Goal: Information Seeking & Learning: Learn about a topic

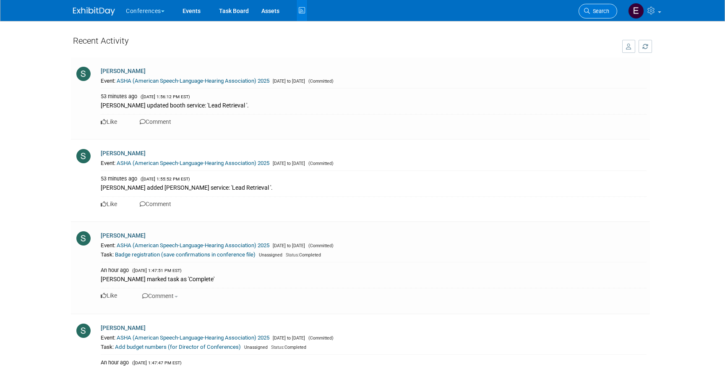
click at [592, 13] on span "Search" at bounding box center [599, 11] width 19 height 6
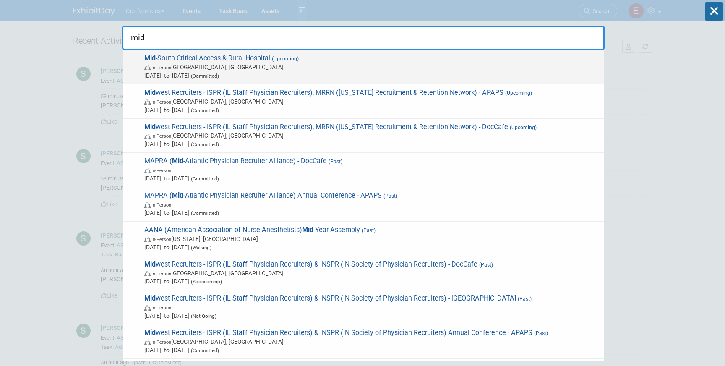
type input "mid"
click at [319, 64] on span "In-Person Louisville, KY" at bounding box center [371, 67] width 455 height 8
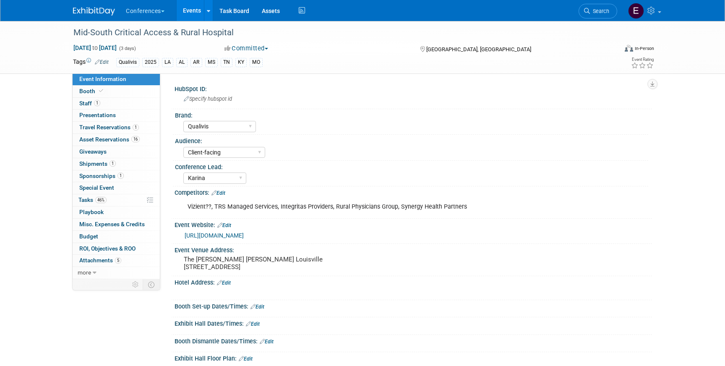
select select "Qualivis"
select select "Client-facing"
select select "Karina"
click at [115, 141] on span "Asset Reservations 16" at bounding box center [109, 139] width 60 height 7
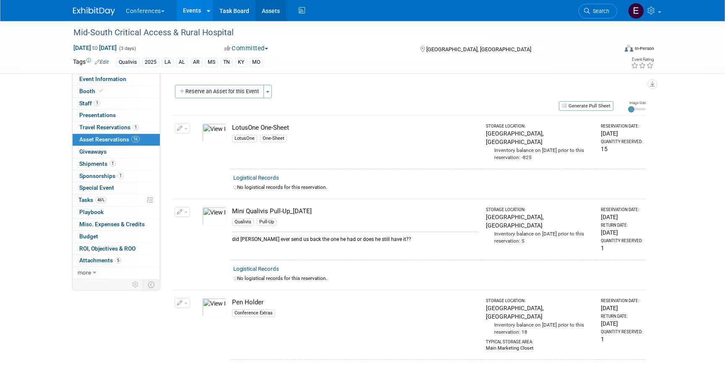
click at [263, 16] on link "Assets" at bounding box center [270, 10] width 31 height 21
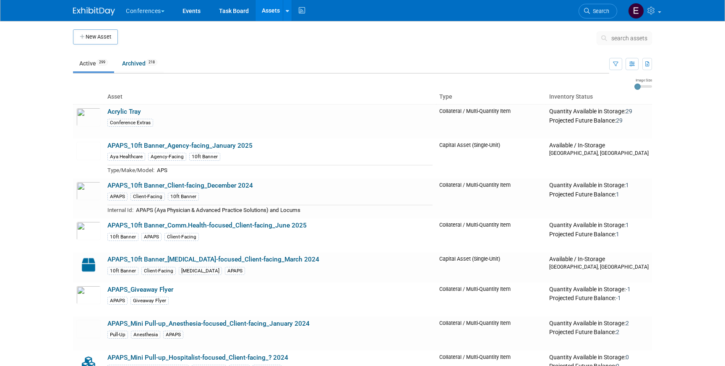
click at [625, 35] on span "search assets" at bounding box center [629, 38] width 36 height 7
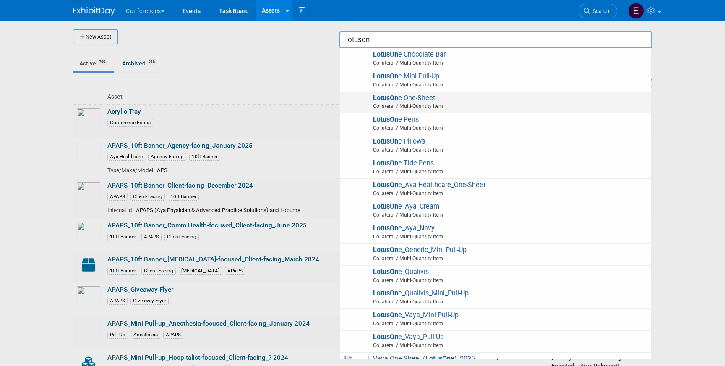
click at [516, 104] on span "Collateral / Multi-Quantity Item" at bounding box center [497, 106] width 300 height 8
type input "LotusOne One-Sheet"
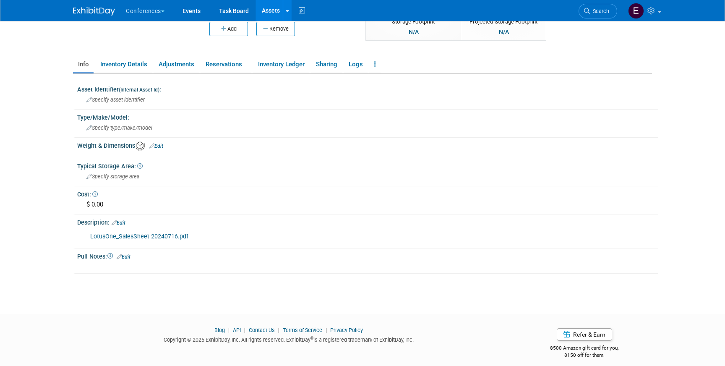
scroll to position [118, 0]
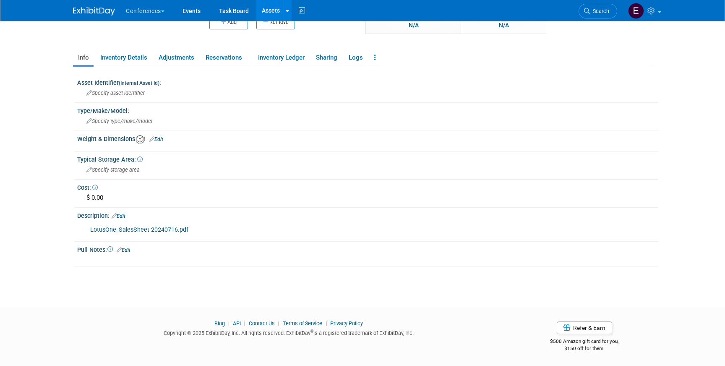
click at [122, 229] on link "LotusOne_SalesSheet 20240716.pdf" at bounding box center [139, 229] width 98 height 7
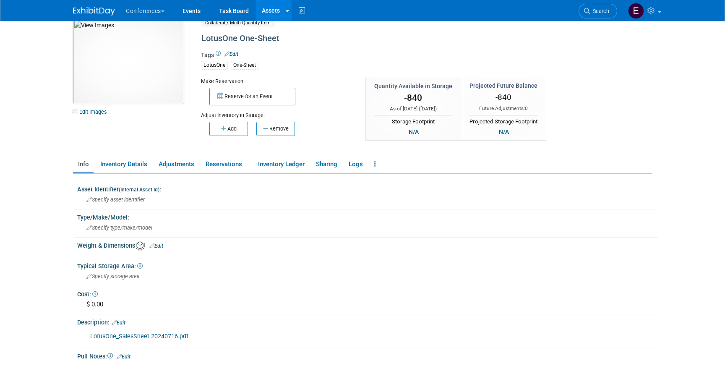
scroll to position [0, 0]
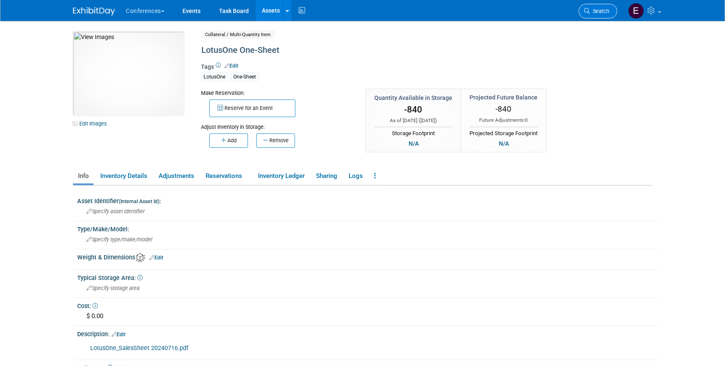
click at [588, 10] on icon at bounding box center [587, 11] width 6 height 6
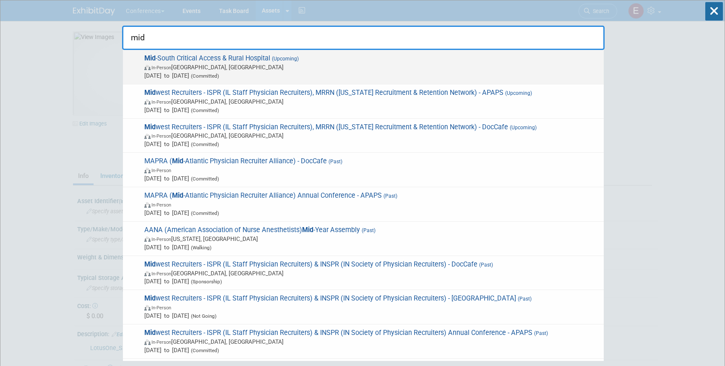
type input "mid"
click at [406, 59] on span "Mid -South Critical Access & Rural Hospital (Upcoming) In-Person Louisville, KY…" at bounding box center [371, 67] width 458 height 26
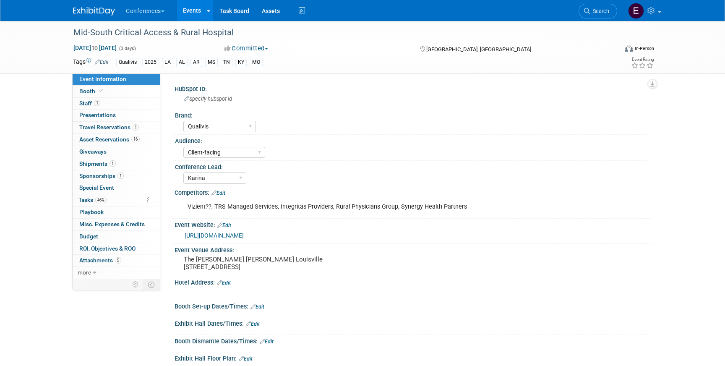
select select "Qualivis"
select select "Client-facing"
select select "Karina"
click at [101, 139] on span "Asset Reservations 16" at bounding box center [109, 139] width 60 height 7
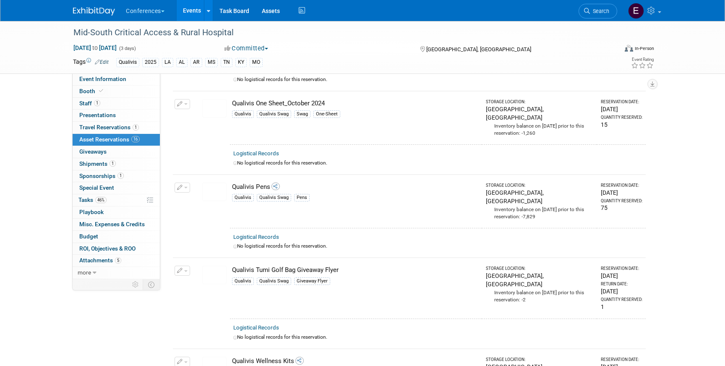
scroll to position [996, 0]
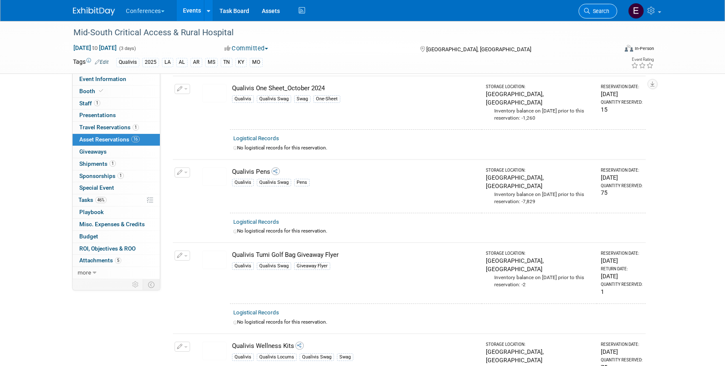
click at [586, 17] on link "Search" at bounding box center [598, 11] width 39 height 15
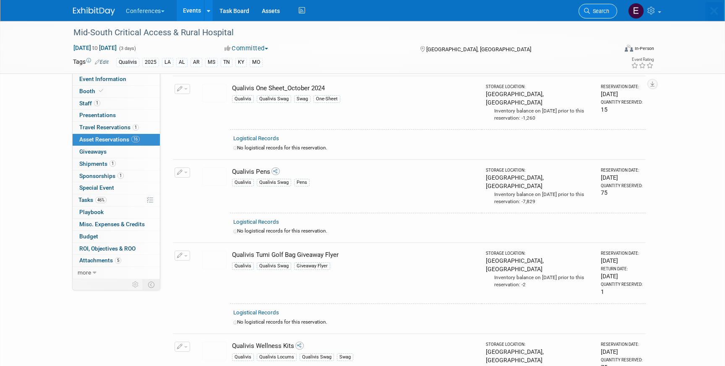
scroll to position [0, 0]
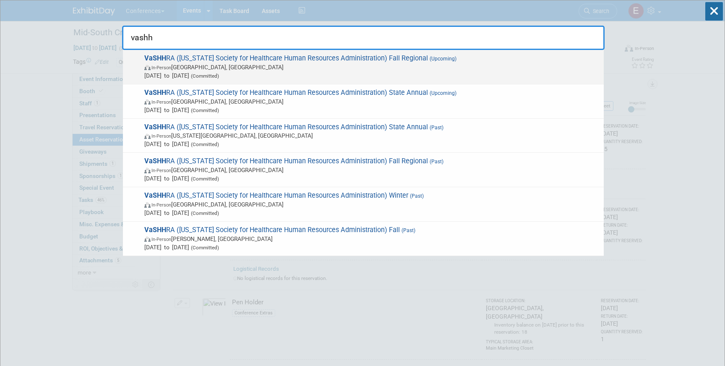
type input "vashh"
click at [294, 59] on span "VaSHH RA (Virginia Society for Healthcare Human Resources Administration) Fall …" at bounding box center [371, 67] width 458 height 26
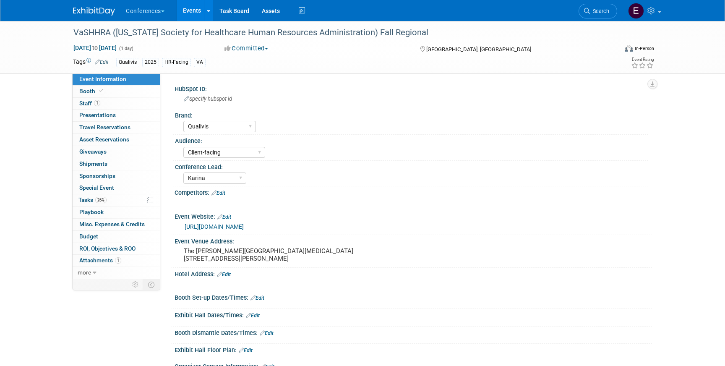
select select "Qualivis"
select select "Client-facing"
select select "Karina"
click at [98, 197] on span "26%" at bounding box center [100, 200] width 11 height 6
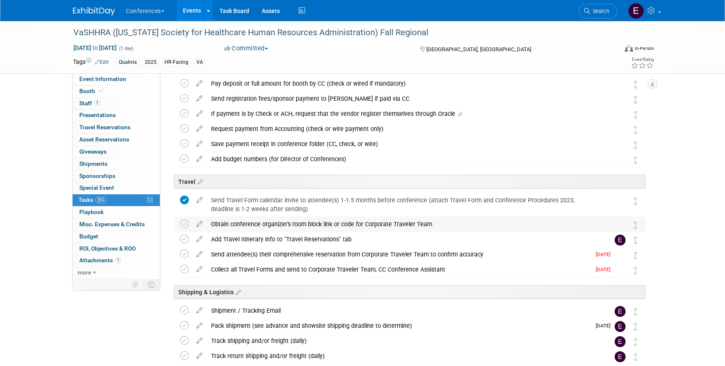
scroll to position [259, 0]
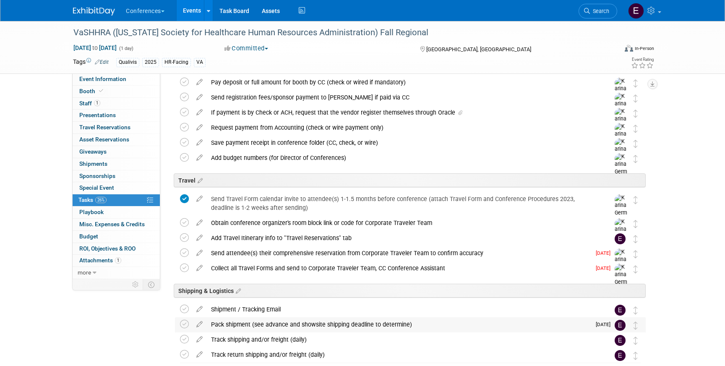
click at [228, 329] on div "Pack shipment (see advance and showsite shipping deadline to determine)" at bounding box center [399, 324] width 384 height 14
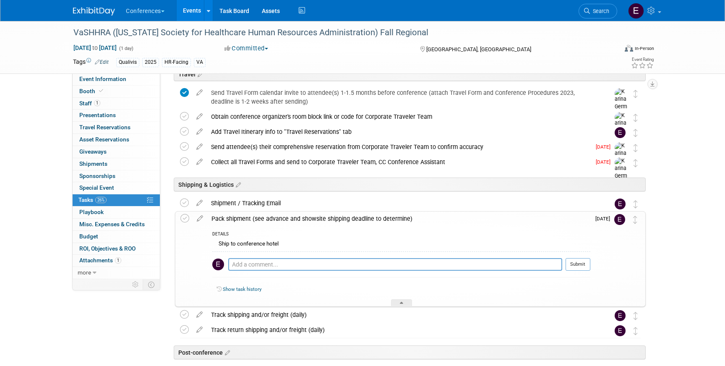
scroll to position [373, 0]
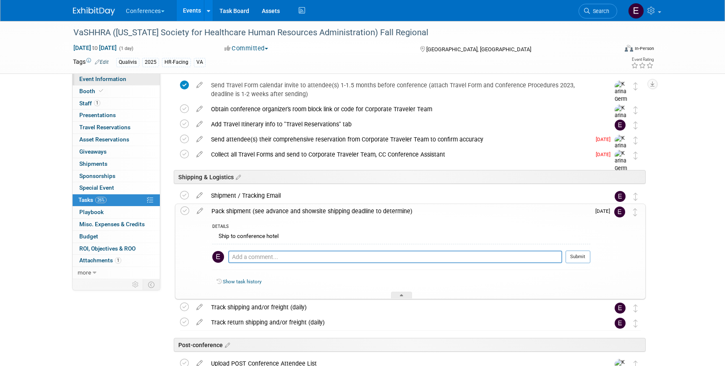
click at [97, 79] on span "Event Information" at bounding box center [102, 79] width 47 height 7
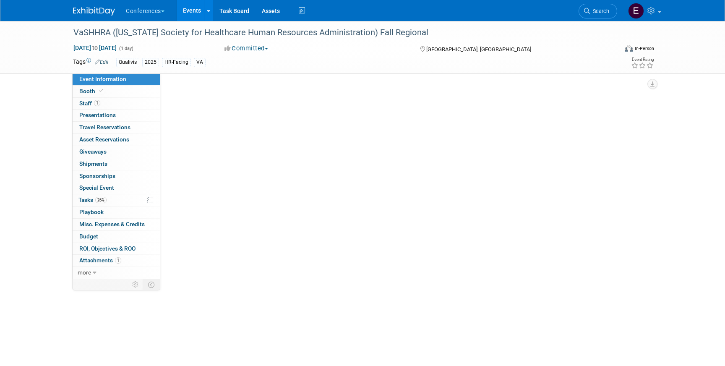
scroll to position [0, 0]
select select "Qualivis"
select select "Client-facing"
select select "Karina"
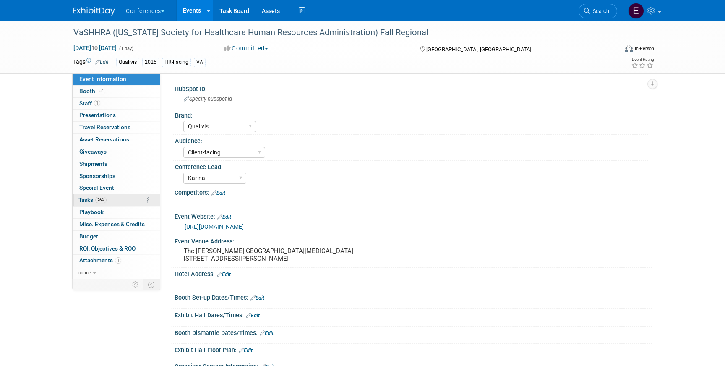
click at [127, 201] on link "26% Tasks 26%" at bounding box center [116, 200] width 87 height 12
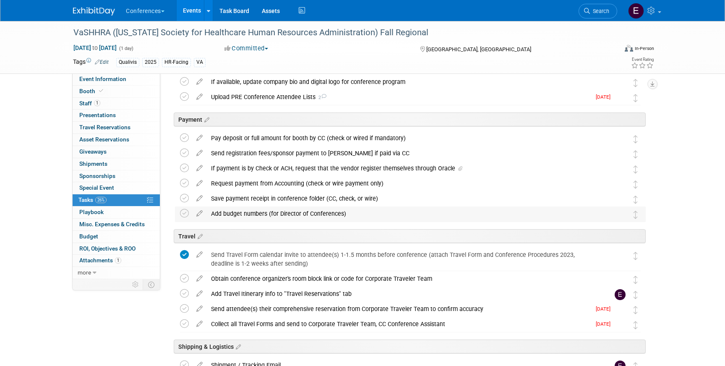
scroll to position [276, 0]
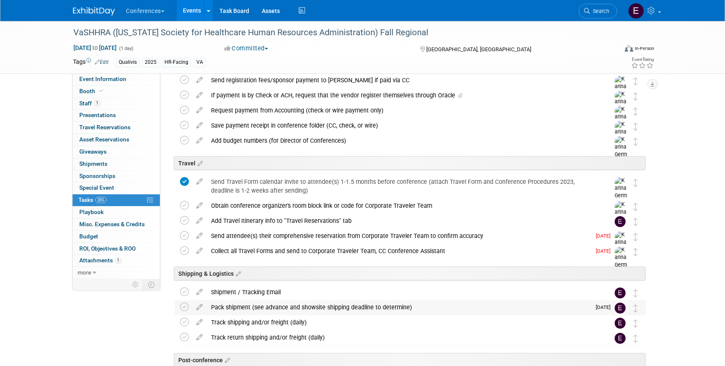
click at [274, 311] on div "Pack shipment (see advance and showsite shipping deadline to determine)" at bounding box center [399, 307] width 384 height 14
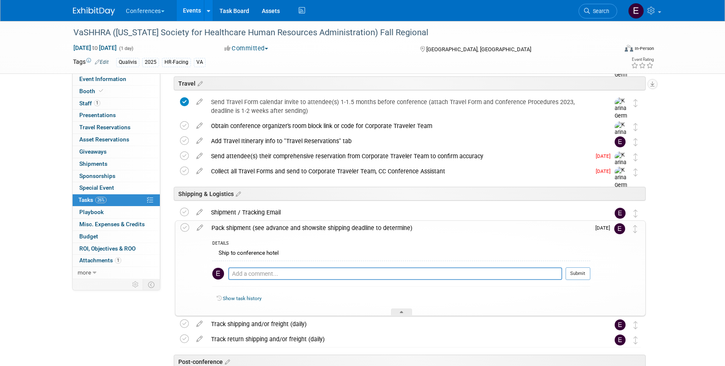
scroll to position [371, 0]
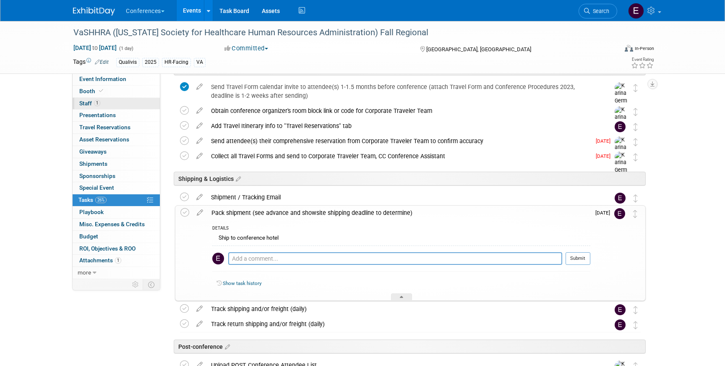
click at [121, 98] on link "1 Staff 1" at bounding box center [116, 104] width 87 height 12
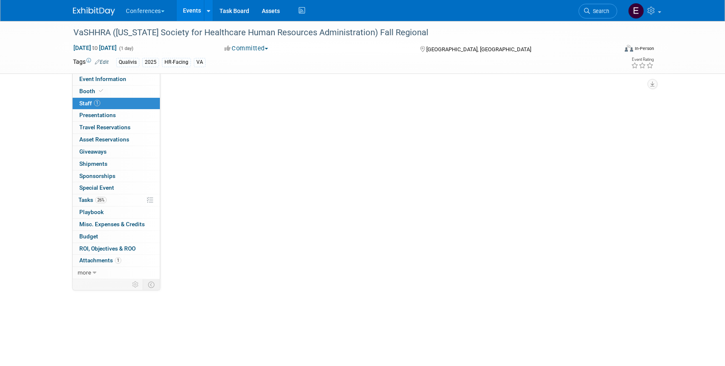
scroll to position [0, 0]
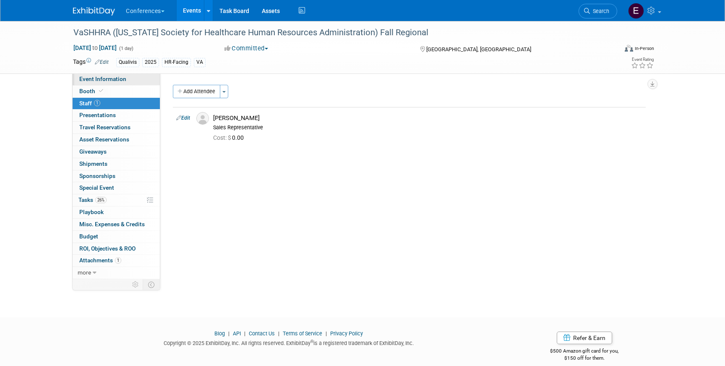
click at [136, 78] on link "Event Information" at bounding box center [116, 79] width 87 height 12
select select "Qualivis"
select select "Client-facing"
select select "Karina"
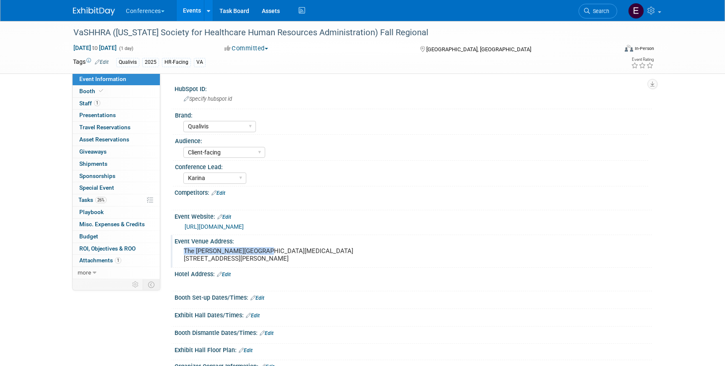
drag, startPoint x: 184, startPoint y: 251, endPoint x: 266, endPoint y: 250, distance: 81.8
click at [266, 250] on pre "The [PERSON_NAME][GEOGRAPHIC_DATA][MEDICAL_DATA] [STREET_ADDRESS][PERSON_NAME]" at bounding box center [274, 254] width 180 height 15
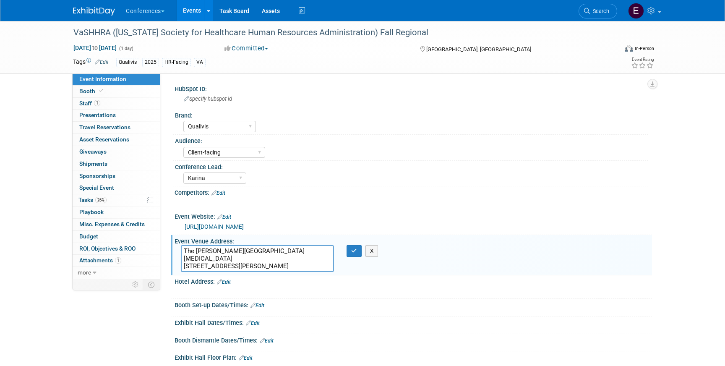
drag, startPoint x: 266, startPoint y: 250, endPoint x: 179, endPoint y: 248, distance: 86.9
click at [179, 249] on div "The [PERSON_NAME][GEOGRAPHIC_DATA][MEDICAL_DATA] [STREET_ADDRESS][PERSON_NAME]" at bounding box center [258, 258] width 166 height 27
click at [121, 98] on link "1 Staff 1" at bounding box center [116, 104] width 87 height 12
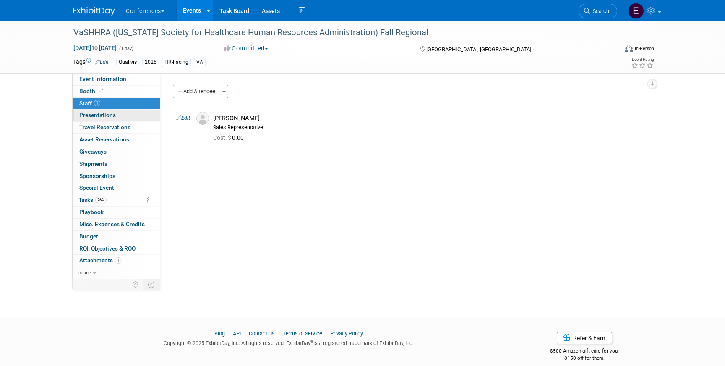
click at [130, 120] on link "0 Presentations 0" at bounding box center [116, 115] width 87 height 12
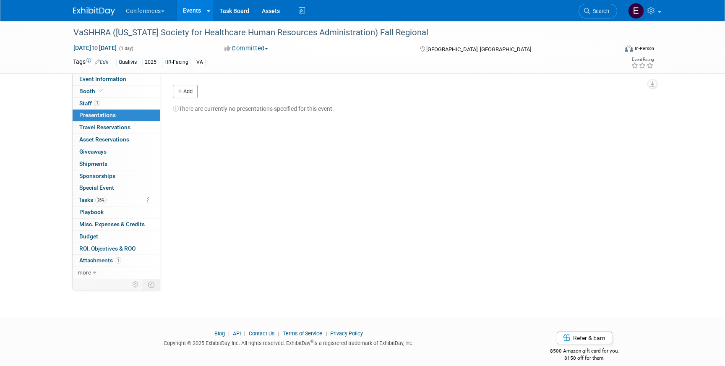
click at [126, 72] on div "VaSHHRA (Virginia Society for Healthcare Human Resources Administration) Fall R…" at bounding box center [363, 47] width 592 height 52
click at [127, 79] on link "Event Information" at bounding box center [116, 79] width 87 height 12
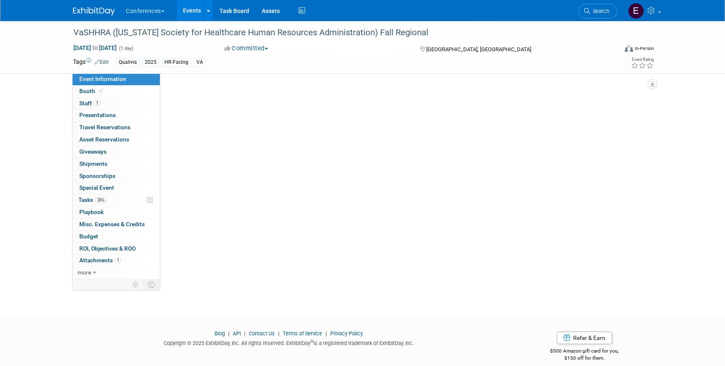
select select "Qualivis"
select select "Client-facing"
select select "Karina"
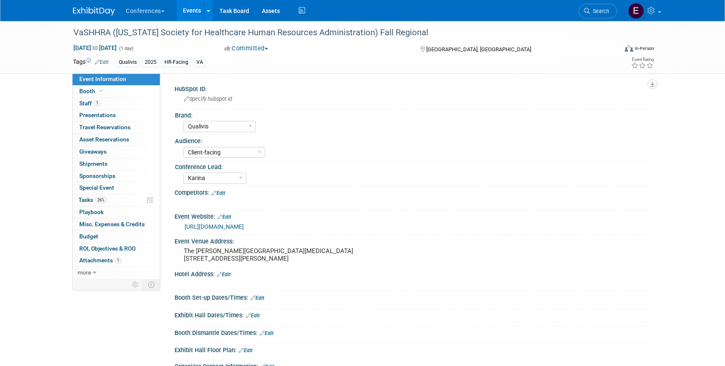
click at [223, 225] on link "[URL][DOMAIN_NAME]" at bounding box center [214, 226] width 59 height 7
click at [92, 18] on div "Conferences Explore: My Workspaces 2 Go to Workspace: Conferences Marketing Req…" at bounding box center [362, 10] width 579 height 21
click at [91, 7] on img at bounding box center [94, 11] width 42 height 8
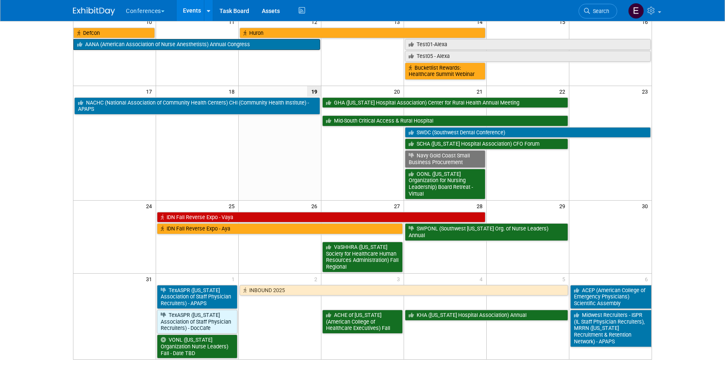
scroll to position [218, 0]
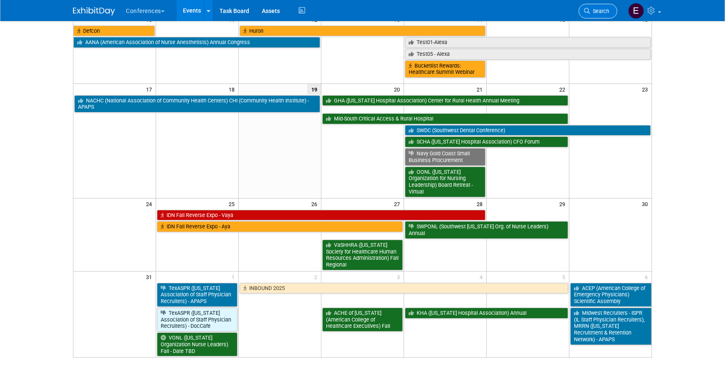
click at [596, 10] on span "Search" at bounding box center [599, 11] width 19 height 6
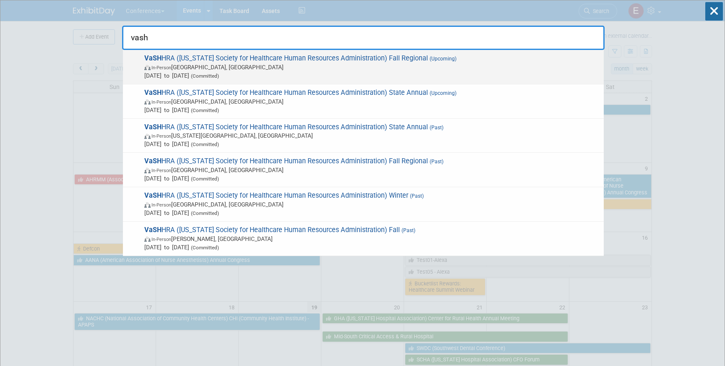
type input "vash"
click at [227, 72] on span "[DATE] to [DATE] (Committed)" at bounding box center [371, 75] width 455 height 8
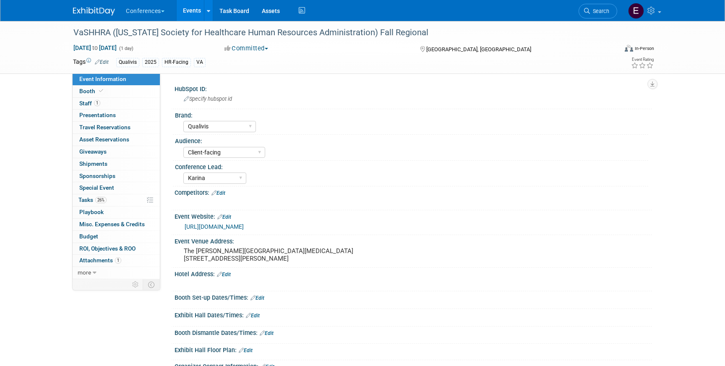
select select "Qualivis"
select select "Client-facing"
select select "Karina"
click at [99, 198] on span "26%" at bounding box center [100, 200] width 11 height 6
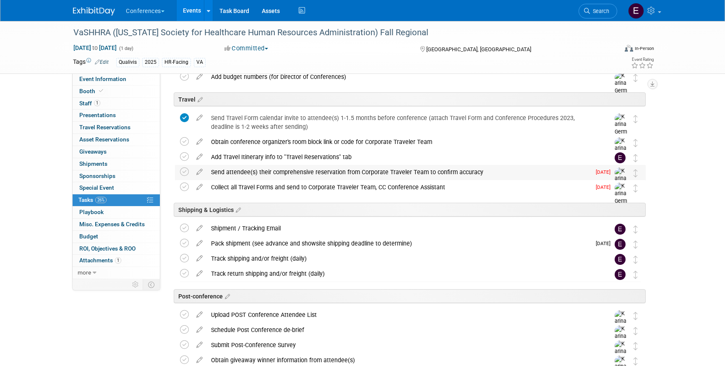
scroll to position [343, 0]
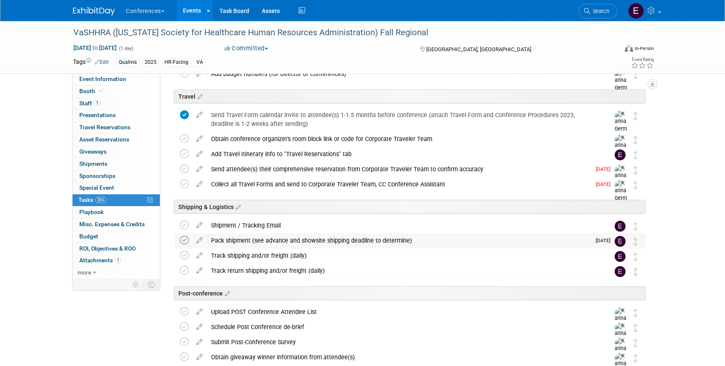
click at [183, 240] on icon at bounding box center [184, 240] width 9 height 9
click at [275, 240] on div "Pack shipment (see advance and showsite shipping deadline to determine)" at bounding box center [399, 240] width 384 height 14
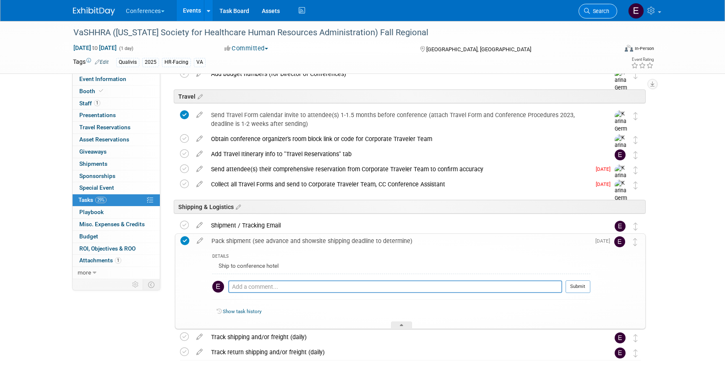
click at [602, 11] on span "Search" at bounding box center [599, 11] width 19 height 6
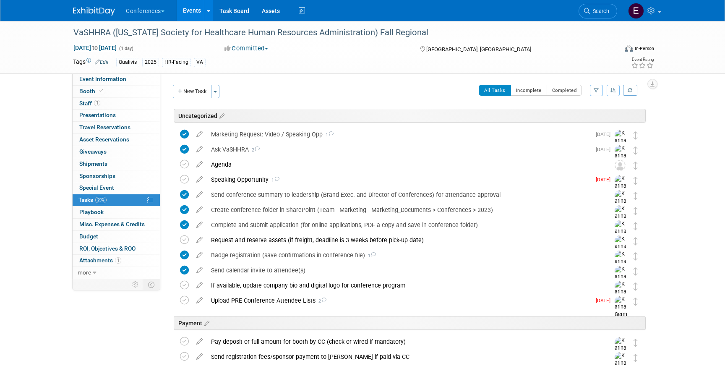
click at [145, 7] on button "Conferences" at bounding box center [150, 9] width 50 height 18
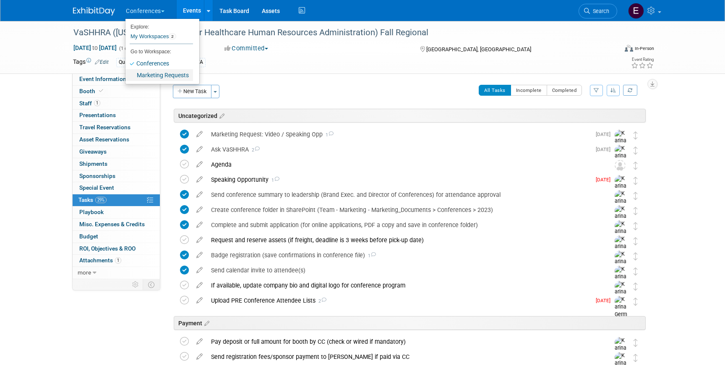
click at [149, 77] on link "Marketing Requests" at bounding box center [159, 75] width 68 height 12
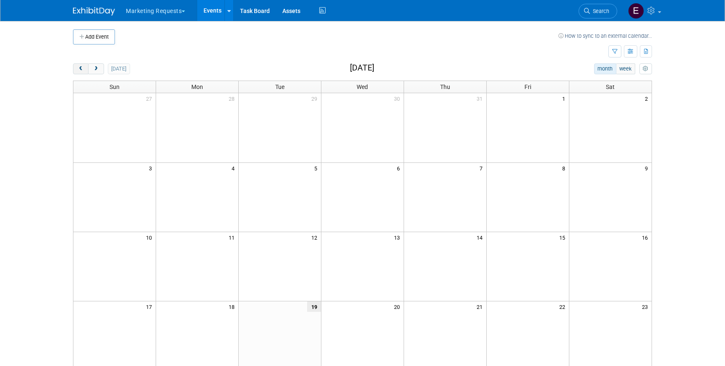
click at [78, 70] on span "prev" at bounding box center [81, 68] width 6 height 5
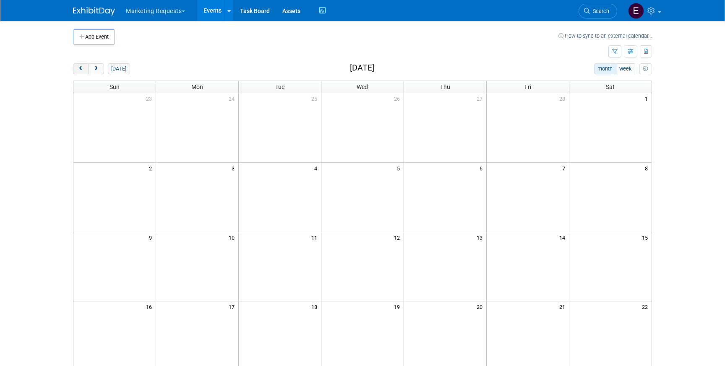
click at [78, 70] on span "prev" at bounding box center [81, 68] width 6 height 5
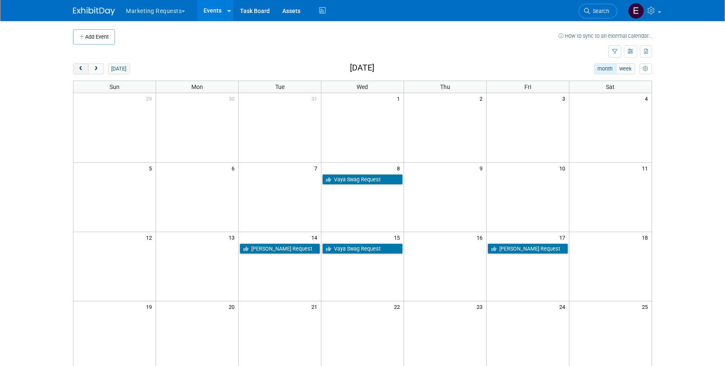
click at [78, 70] on span "prev" at bounding box center [81, 68] width 6 height 5
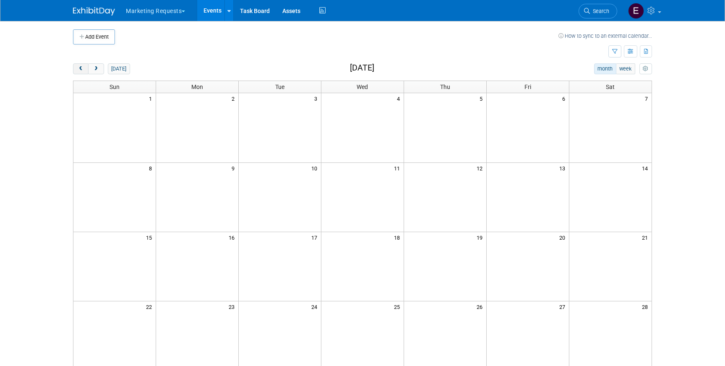
click at [78, 70] on span "prev" at bounding box center [81, 68] width 6 height 5
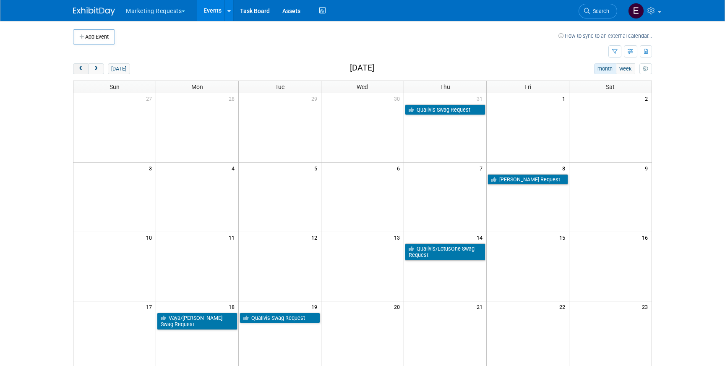
click at [78, 70] on span "prev" at bounding box center [81, 68] width 6 height 5
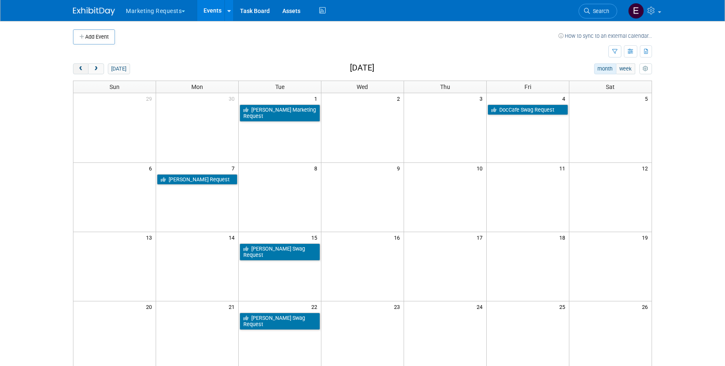
click at [78, 70] on span "prev" at bounding box center [81, 68] width 6 height 5
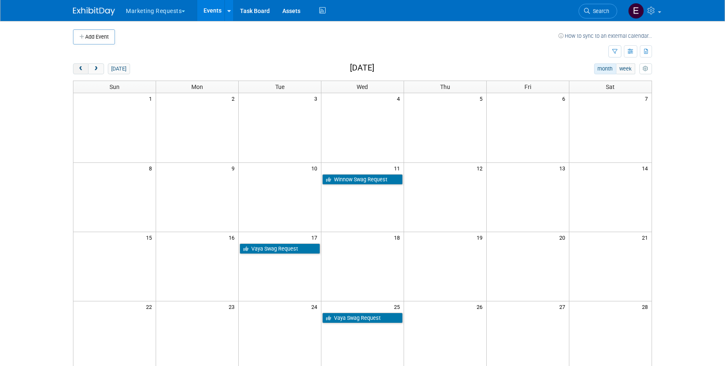
click at [78, 70] on span "prev" at bounding box center [81, 68] width 6 height 5
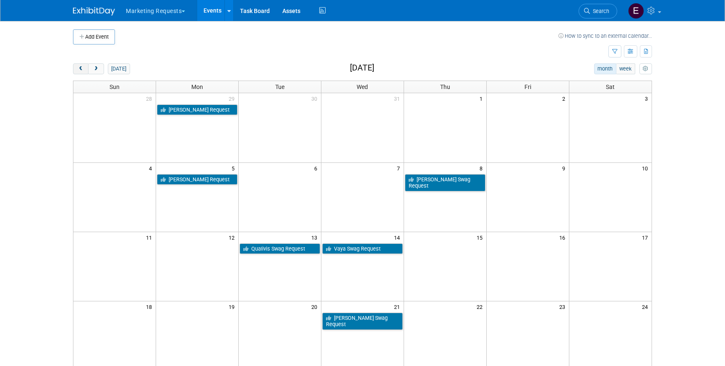
click at [78, 70] on span "prev" at bounding box center [81, 68] width 6 height 5
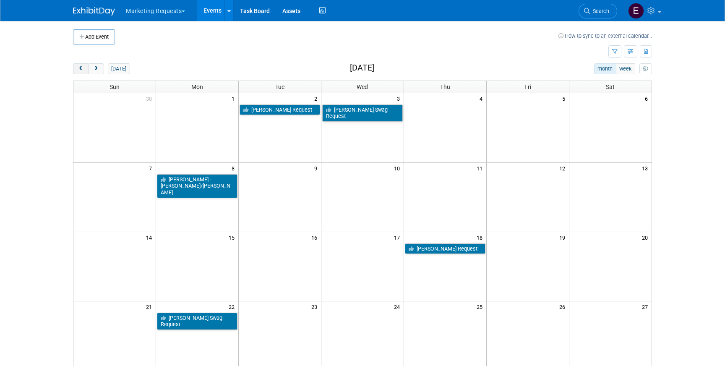
click at [78, 70] on span "prev" at bounding box center [81, 68] width 6 height 5
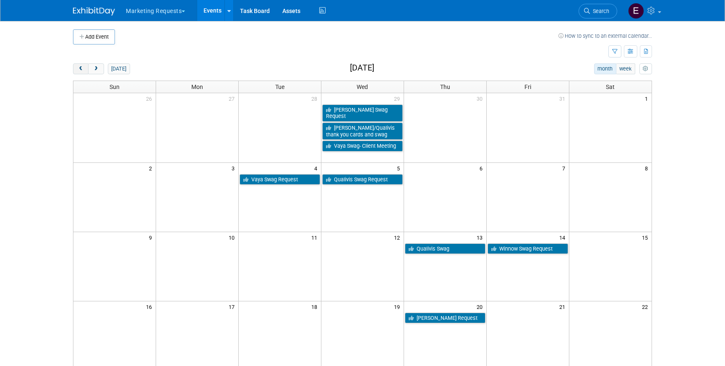
click at [78, 70] on span "prev" at bounding box center [81, 68] width 6 height 5
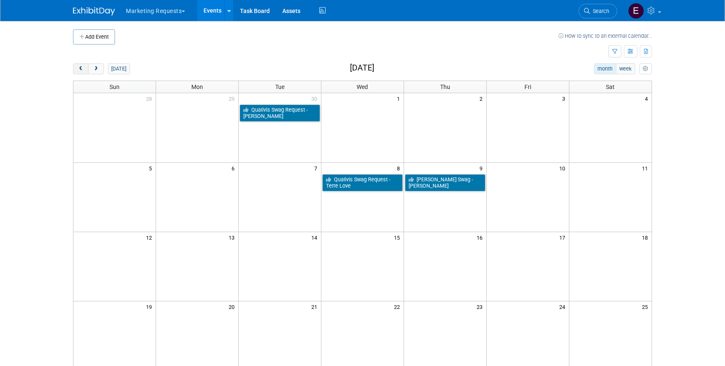
click at [78, 70] on span "prev" at bounding box center [81, 68] width 6 height 5
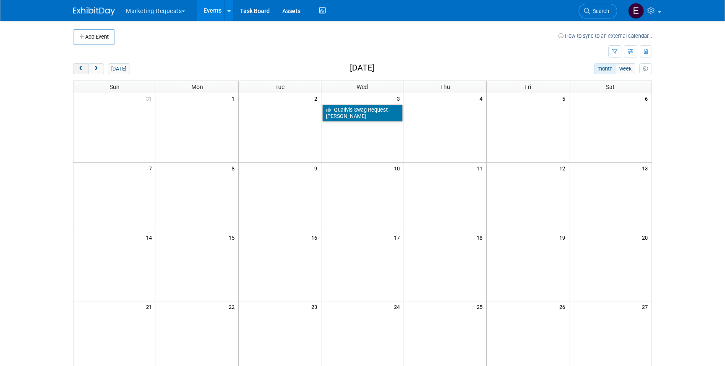
click at [78, 70] on span "prev" at bounding box center [81, 68] width 6 height 5
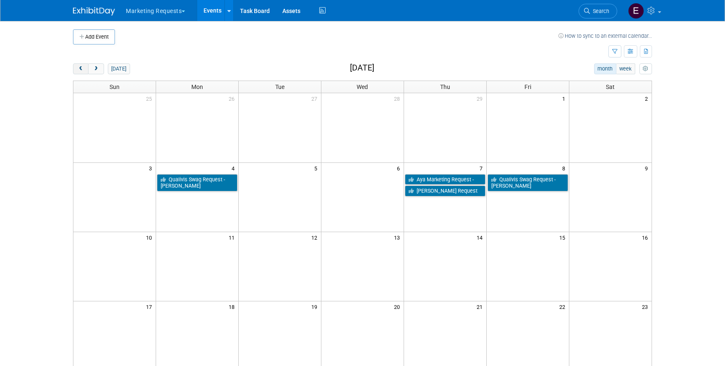
click at [78, 70] on span "prev" at bounding box center [81, 68] width 6 height 5
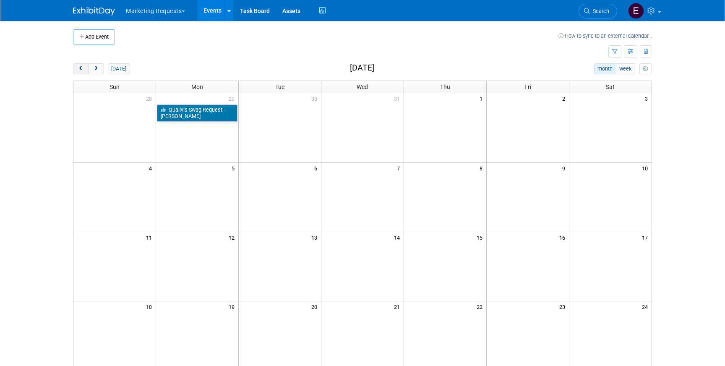
click at [78, 70] on span "prev" at bounding box center [81, 68] width 6 height 5
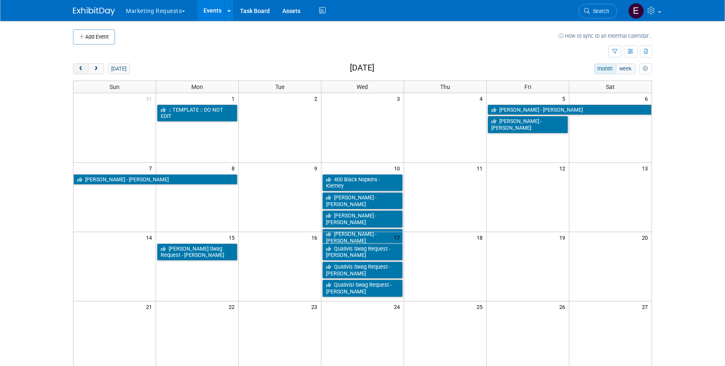
click at [78, 70] on span "prev" at bounding box center [81, 68] width 6 height 5
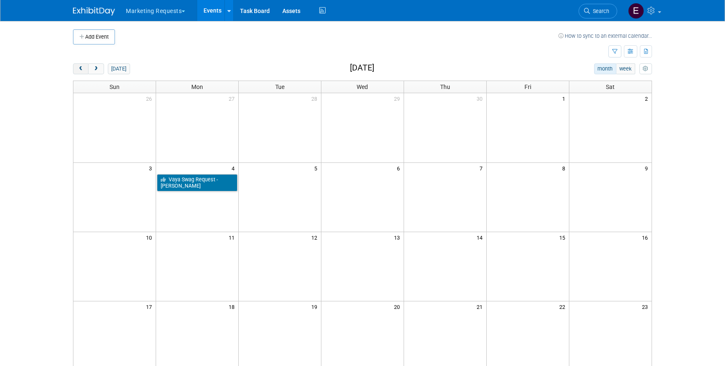
click at [78, 70] on span "prev" at bounding box center [81, 68] width 6 height 5
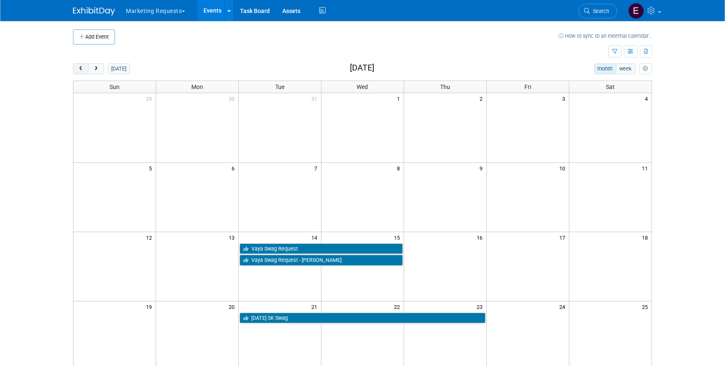
click at [78, 70] on span "prev" at bounding box center [81, 68] width 6 height 5
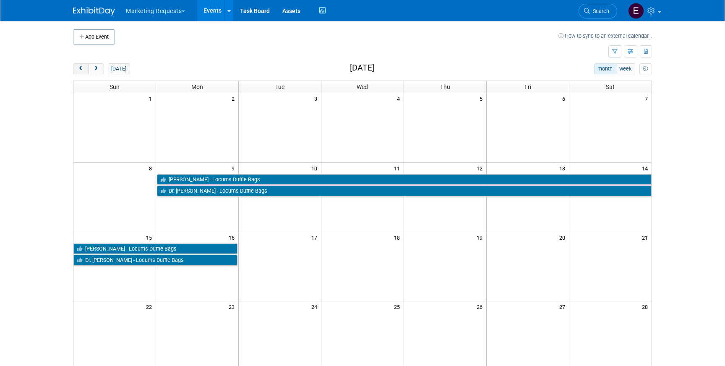
click at [78, 70] on span "prev" at bounding box center [81, 68] width 6 height 5
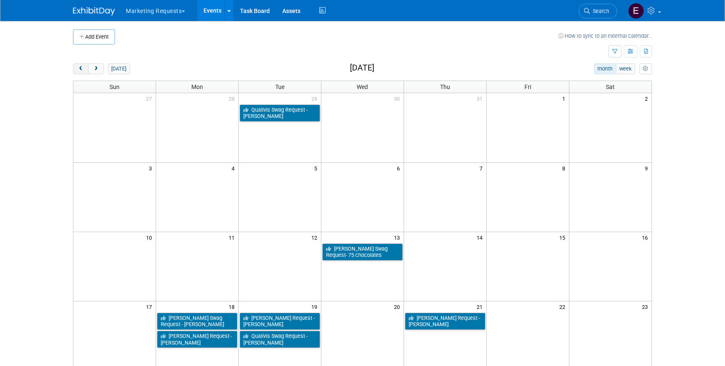
click at [78, 70] on span "prev" at bounding box center [81, 68] width 6 height 5
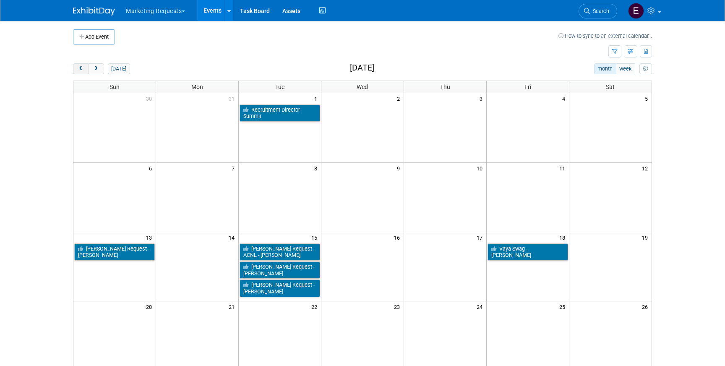
click at [78, 70] on span "prev" at bounding box center [81, 68] width 6 height 5
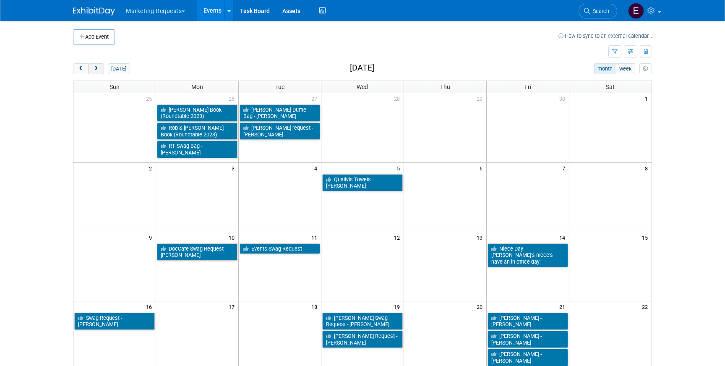
click at [101, 69] on button "next" at bounding box center [96, 68] width 16 height 11
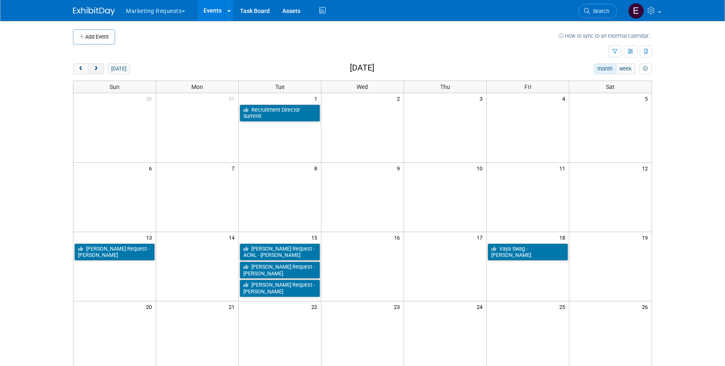
click at [101, 69] on button "next" at bounding box center [96, 68] width 16 height 11
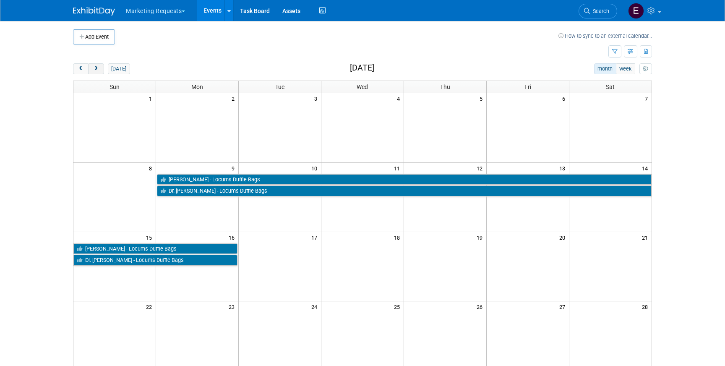
click at [101, 69] on button "next" at bounding box center [96, 68] width 16 height 11
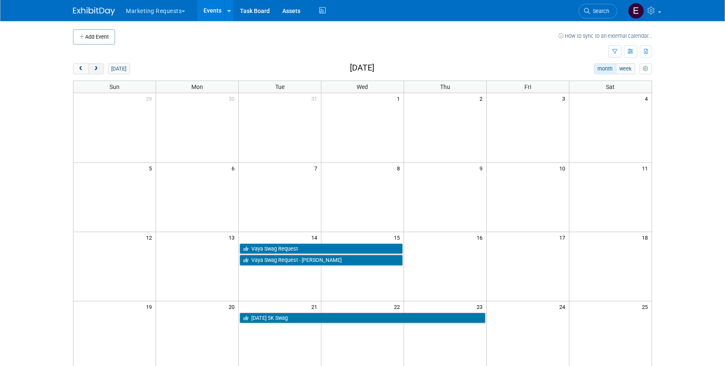
click at [101, 69] on button "next" at bounding box center [96, 68] width 16 height 11
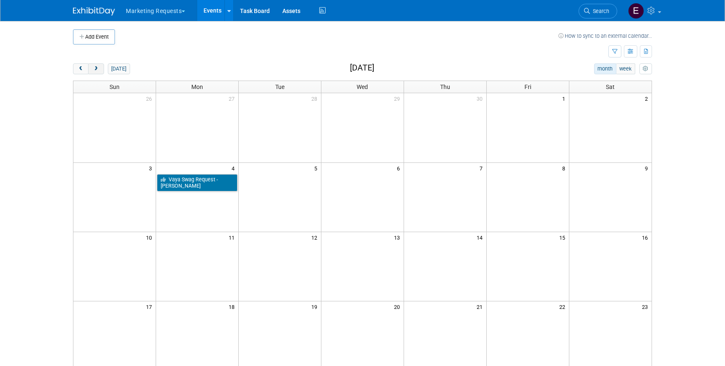
click at [101, 69] on button "next" at bounding box center [96, 68] width 16 height 11
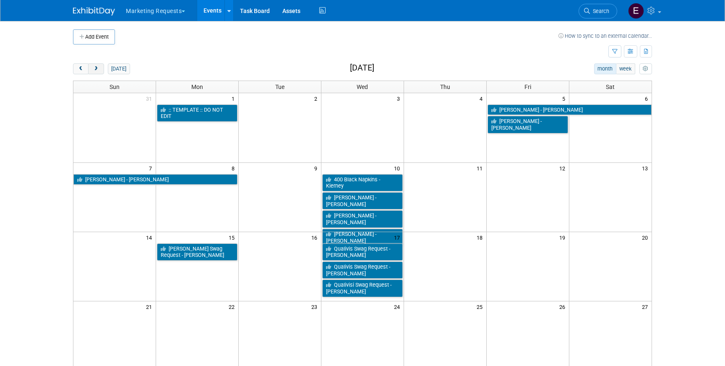
click at [101, 69] on button "next" at bounding box center [96, 68] width 16 height 11
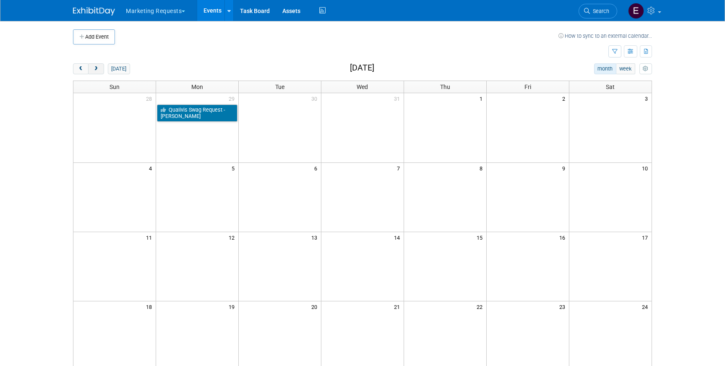
click at [101, 69] on button "next" at bounding box center [96, 68] width 16 height 11
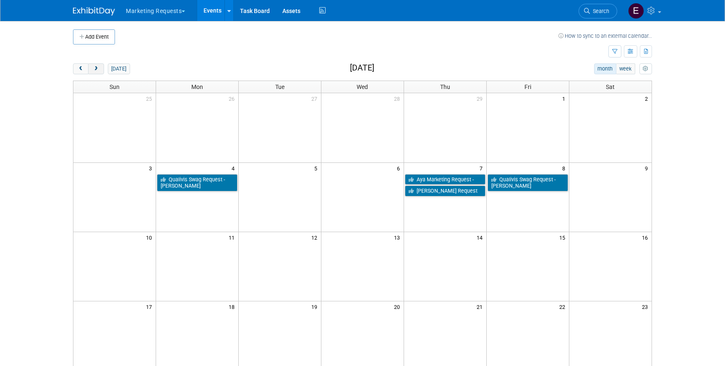
click at [101, 69] on button "next" at bounding box center [96, 68] width 16 height 11
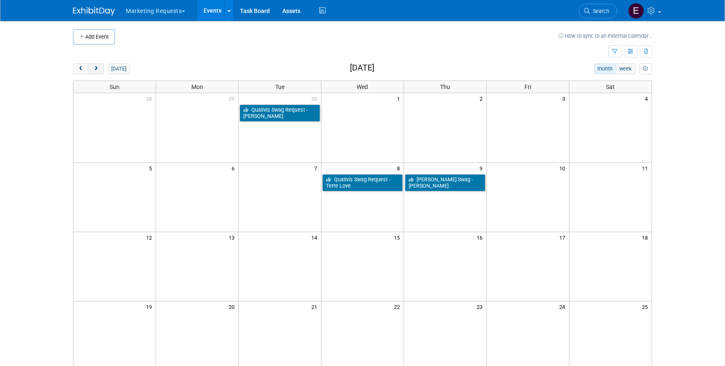
click at [101, 69] on button "next" at bounding box center [96, 68] width 16 height 11
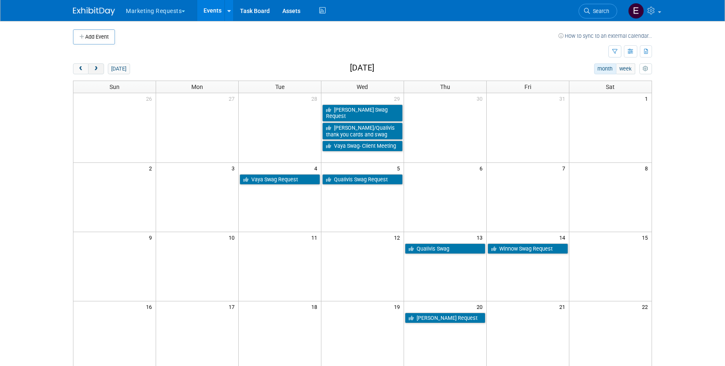
click at [101, 69] on button "next" at bounding box center [96, 68] width 16 height 11
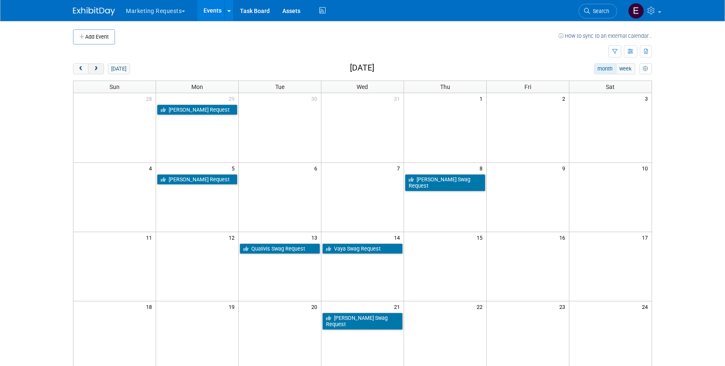
click at [101, 69] on button "next" at bounding box center [96, 68] width 16 height 11
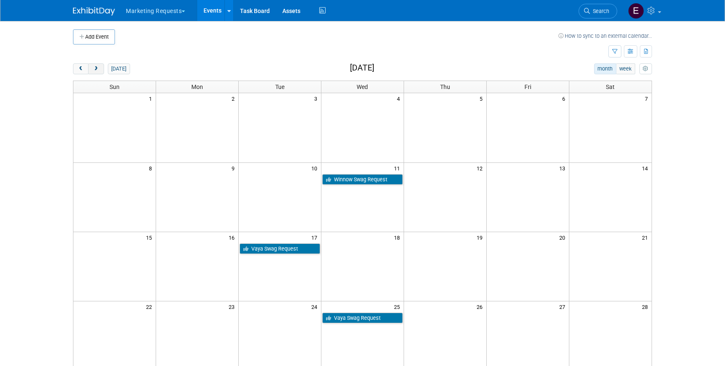
click at [101, 69] on button "next" at bounding box center [96, 68] width 16 height 11
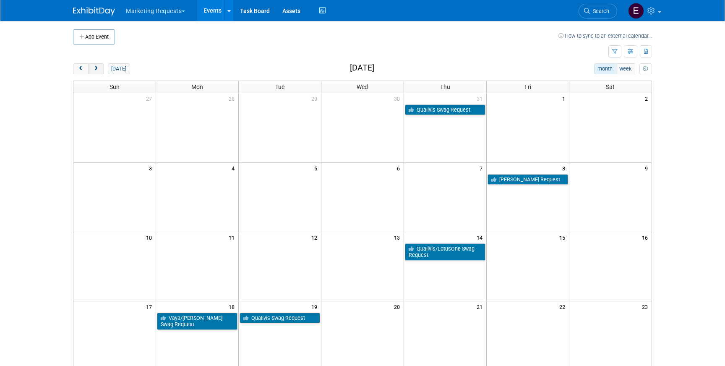
click at [101, 69] on button "next" at bounding box center [96, 68] width 16 height 11
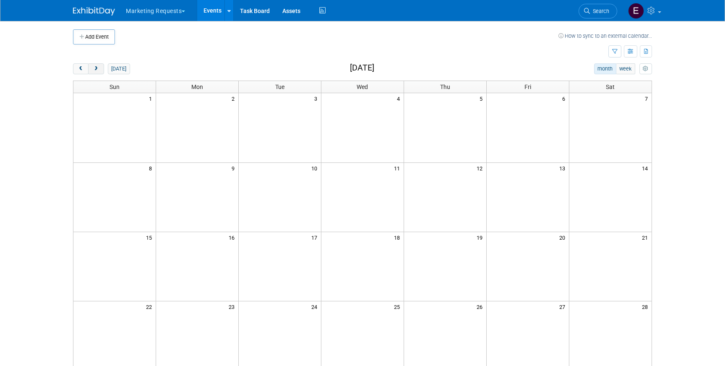
click at [101, 69] on button "next" at bounding box center [96, 68] width 16 height 11
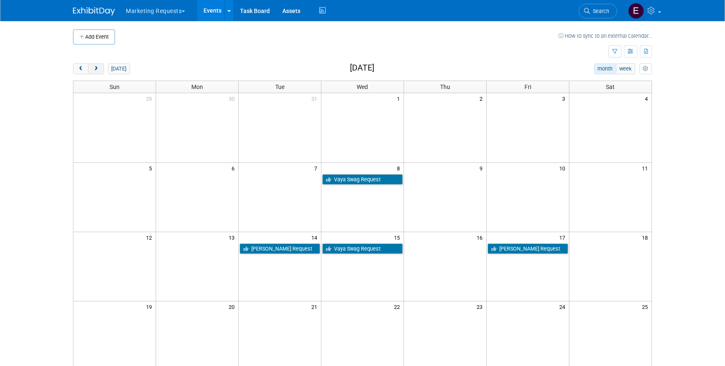
click at [101, 69] on button "next" at bounding box center [96, 68] width 16 height 11
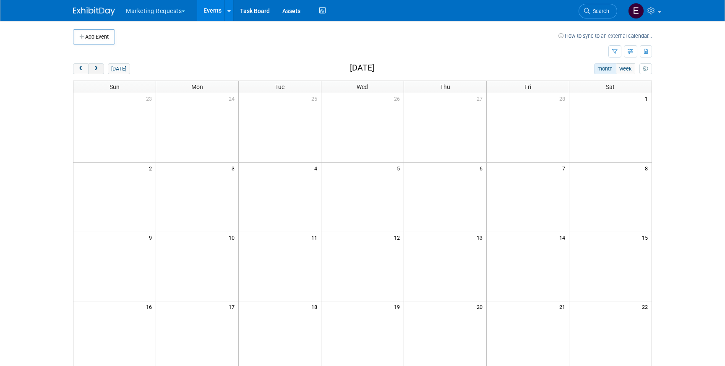
click at [101, 69] on button "next" at bounding box center [96, 68] width 16 height 11
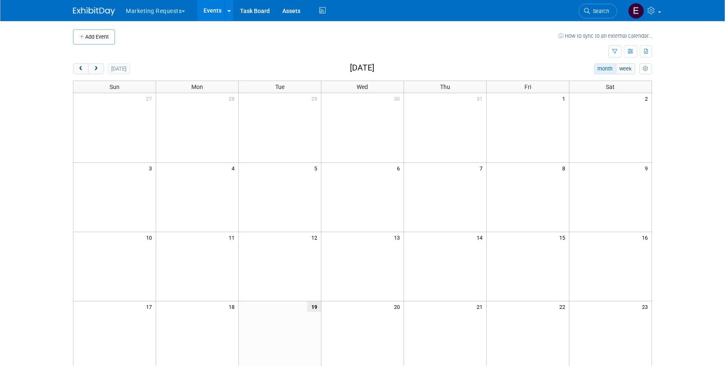
click at [144, 16] on button "Marketing Requests" at bounding box center [160, 9] width 70 height 18
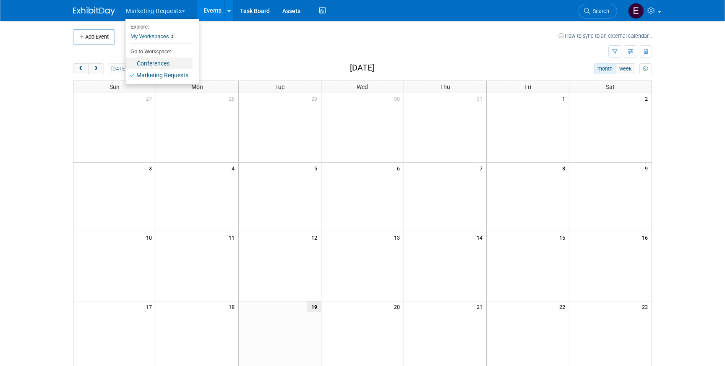
click at [151, 61] on link "Conferences" at bounding box center [158, 63] width 67 height 12
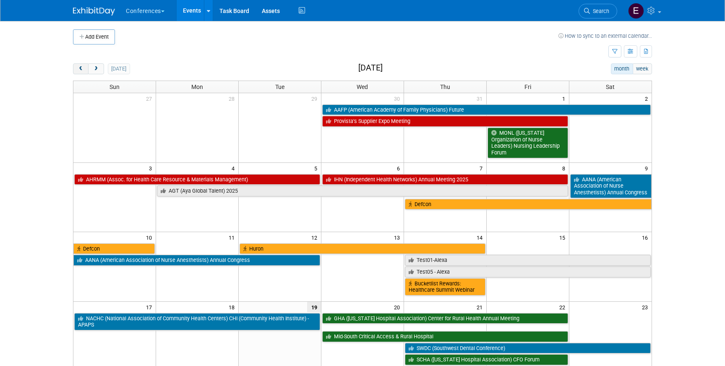
click at [79, 69] on span "prev" at bounding box center [81, 68] width 6 height 5
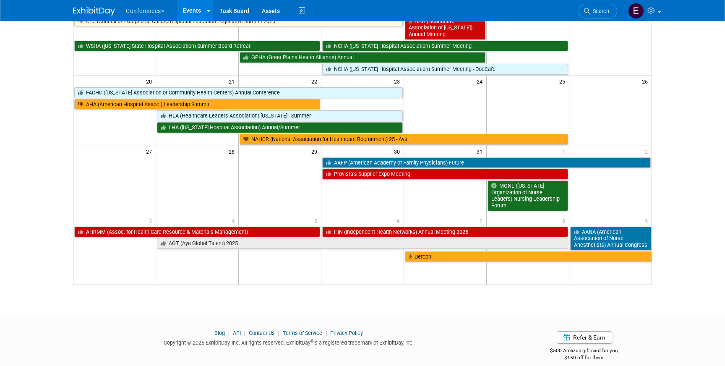
scroll to position [231, 0]
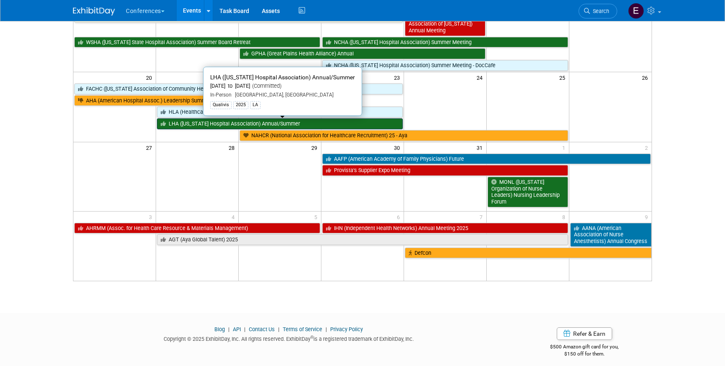
click at [240, 123] on link "LHA ([US_STATE] Hospital Association) Annual/Summer" at bounding box center [280, 123] width 246 height 11
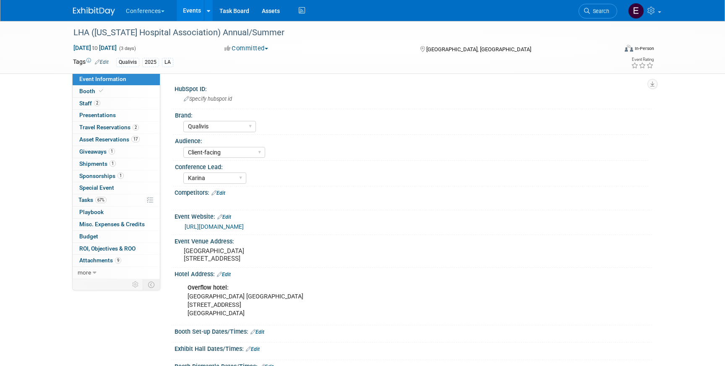
select select "Qualivis"
select select "Client-facing"
select select "Karina"
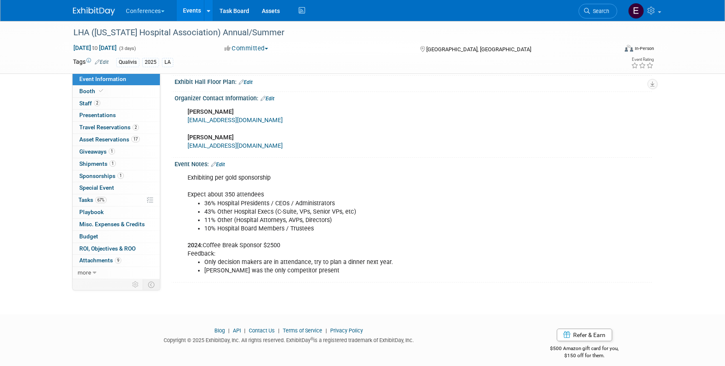
scroll to position [305, 0]
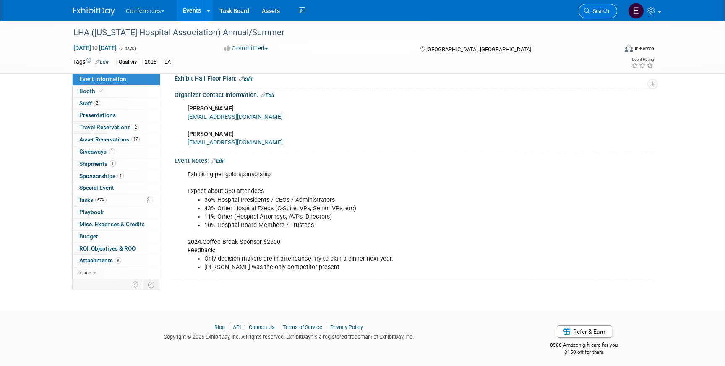
click at [606, 14] on span "Search" at bounding box center [599, 11] width 19 height 6
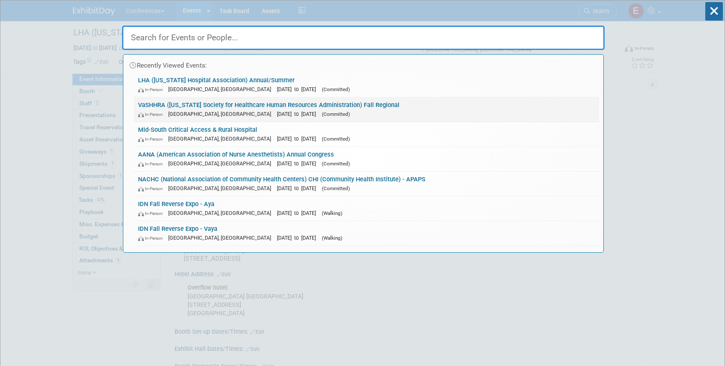
click at [275, 109] on div "In-Person [GEOGRAPHIC_DATA], [GEOGRAPHIC_DATA] [DATE] to [DATE] (Committed)" at bounding box center [366, 113] width 457 height 9
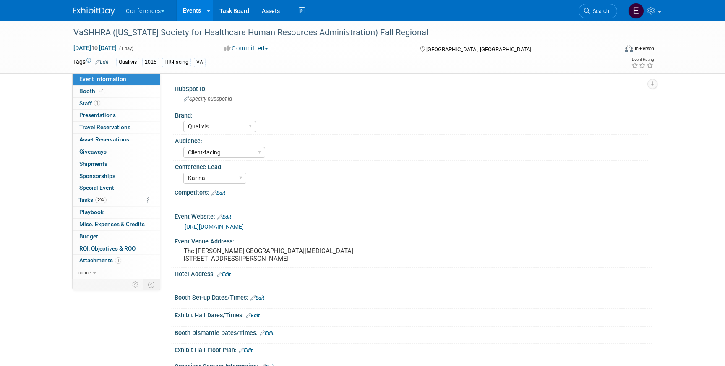
select select "Qualivis"
select select "Client-facing"
select select "Karina"
click at [125, 203] on link "29% Tasks 29%" at bounding box center [116, 200] width 87 height 12
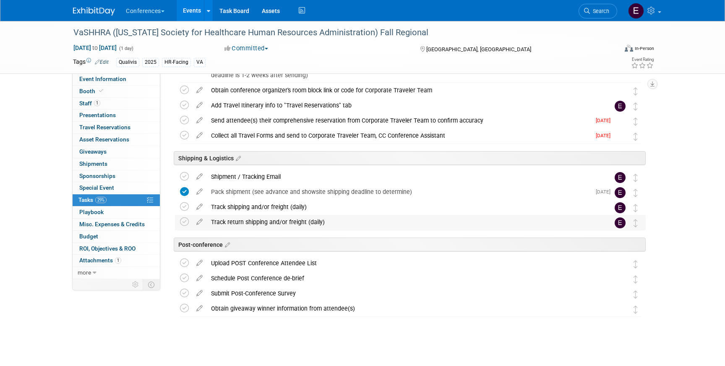
scroll to position [392, 0]
click at [288, 191] on div "Pack shipment (see advance and showsite shipping deadline to determine)" at bounding box center [399, 191] width 384 height 14
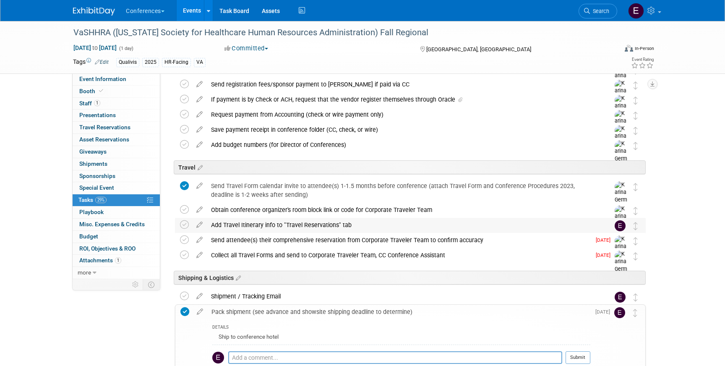
scroll to position [271, 0]
click at [130, 99] on link "1 Staff 1" at bounding box center [116, 104] width 87 height 12
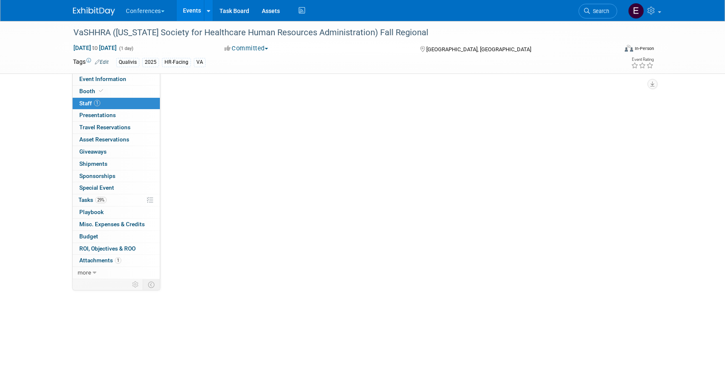
scroll to position [0, 0]
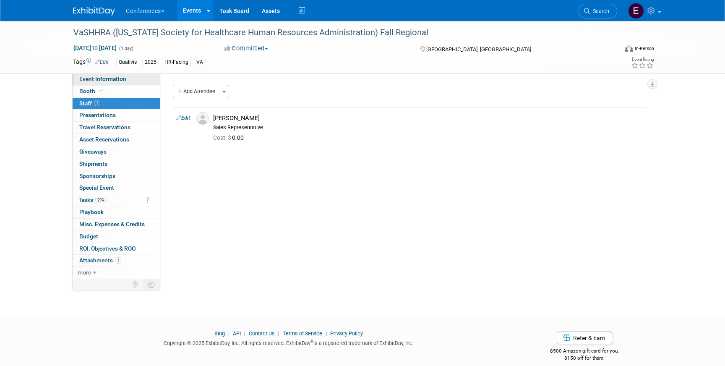
click at [136, 80] on link "Event Information" at bounding box center [116, 79] width 87 height 12
select select "Qualivis"
select select "Client-facing"
select select "Karina"
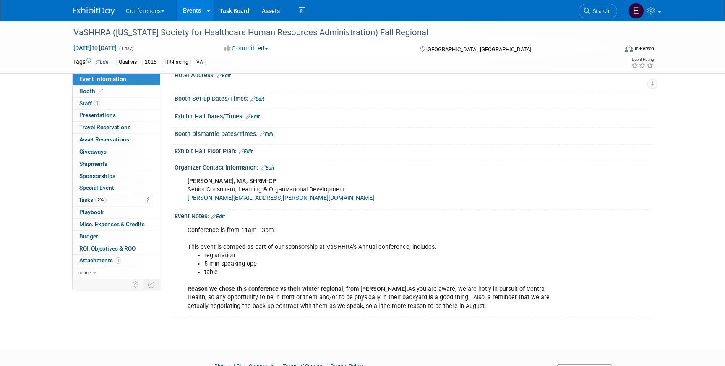
scroll to position [201, 0]
